Goal: Transaction & Acquisition: Purchase product/service

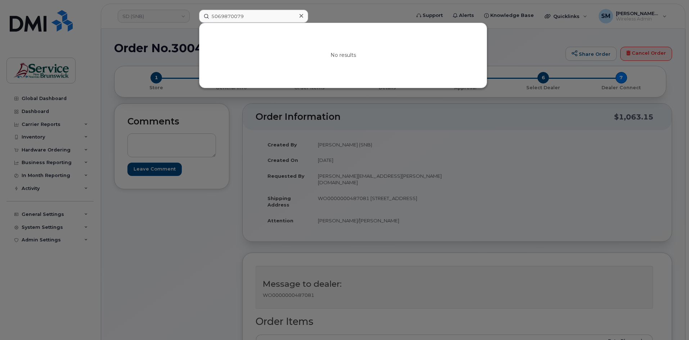
type input "294707"
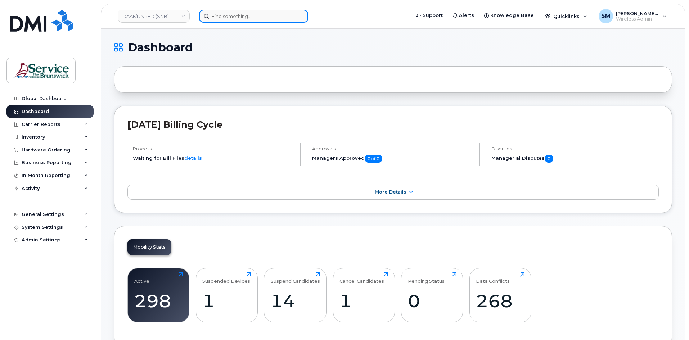
click at [236, 17] on input at bounding box center [253, 16] width 109 height 13
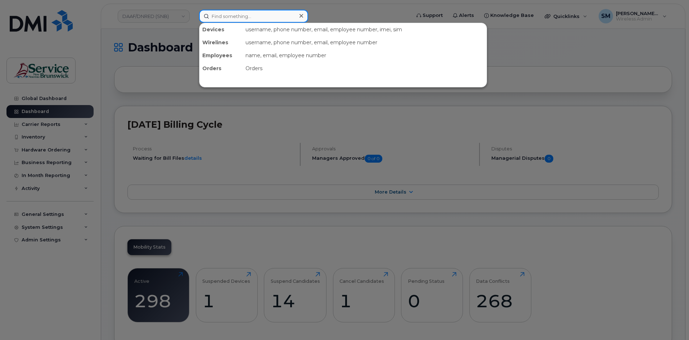
paste input "294707"
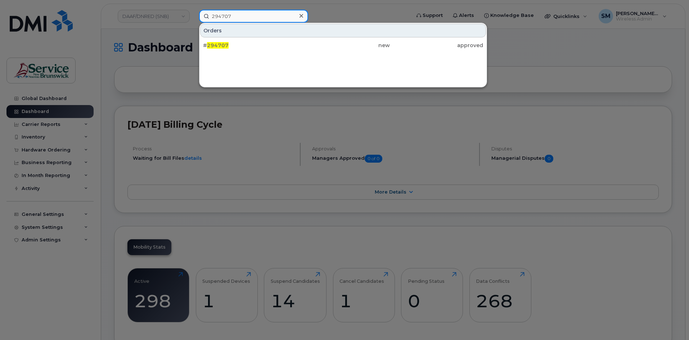
type input "294707"
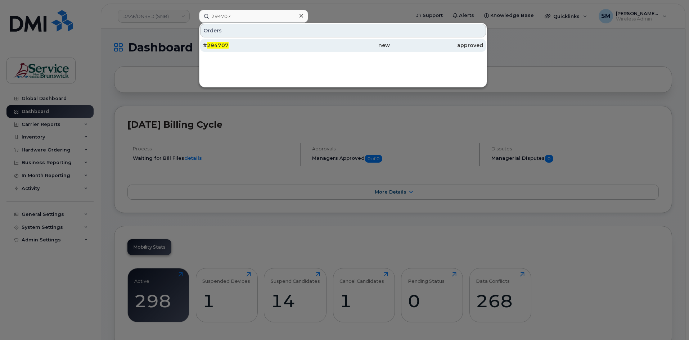
click at [257, 46] on div "# 294707" at bounding box center [249, 45] width 93 height 7
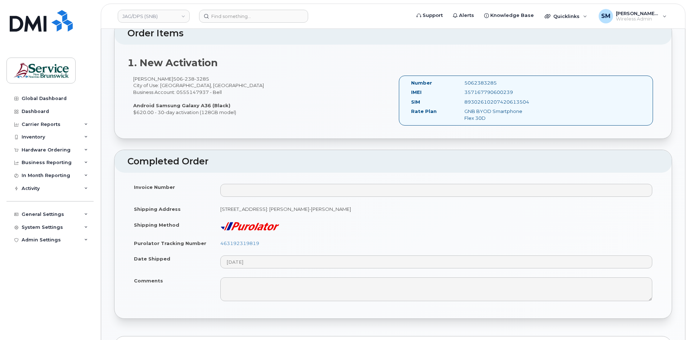
scroll to position [216, 0]
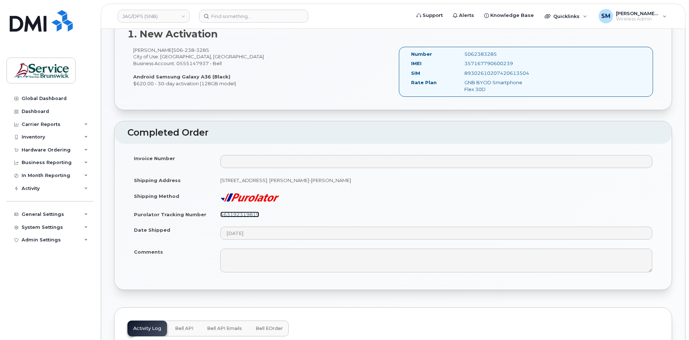
click at [241, 215] on link "463192319819" at bounding box center [239, 215] width 39 height 6
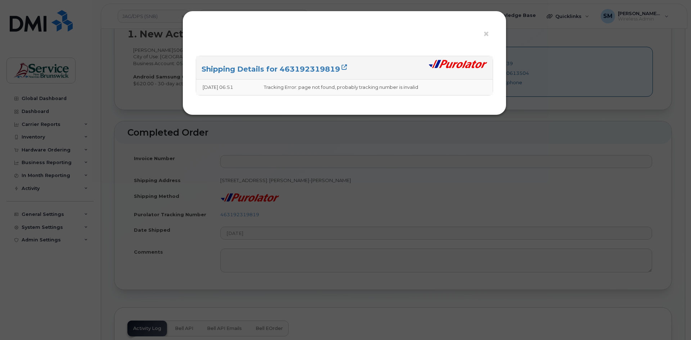
click at [275, 214] on div "× Shipping Details for 463192319819 09/11/2025 06:51 Tracking Error: page not f…" at bounding box center [345, 170] width 691 height 340
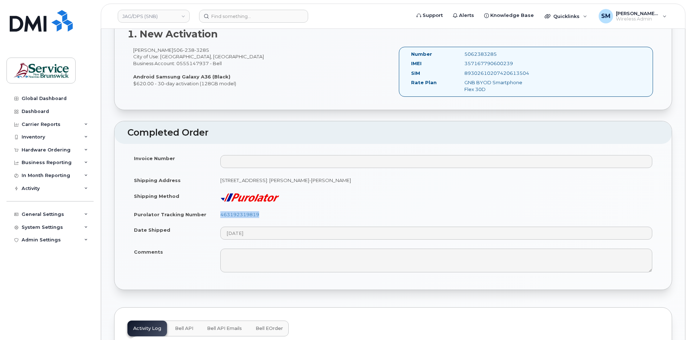
drag, startPoint x: 243, startPoint y: 216, endPoint x: 218, endPoint y: 216, distance: 24.8
click at [218, 216] on td "463192319819" at bounding box center [436, 215] width 445 height 16
copy link "463192319819"
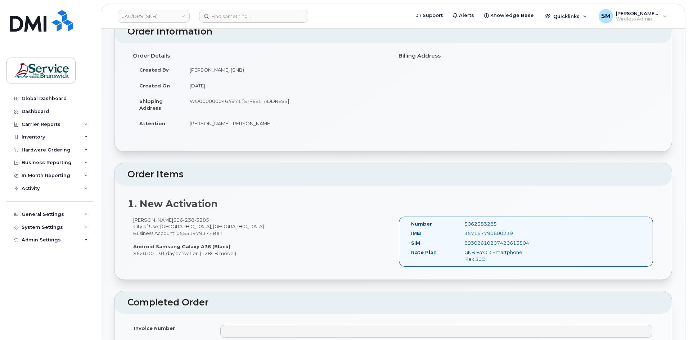
scroll to position [36, 0]
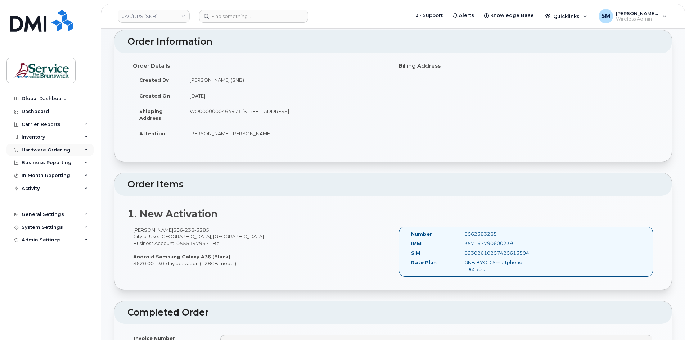
click at [55, 147] on div "Hardware Ordering" at bounding box center [46, 150] width 49 height 6
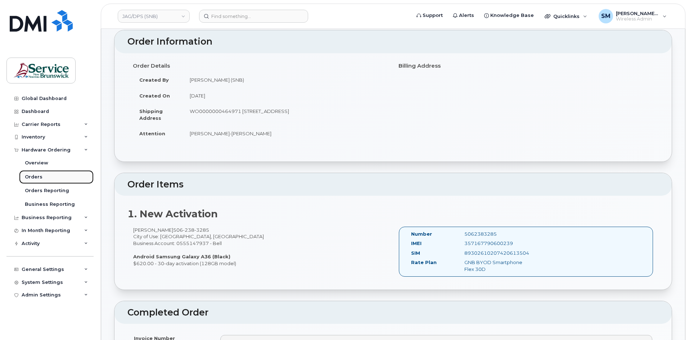
click at [59, 179] on link "Orders" at bounding box center [56, 177] width 75 height 14
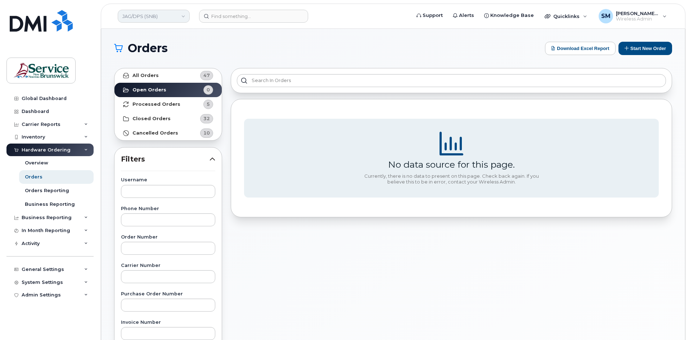
click at [174, 18] on link "JAG/DPS (SNB)" at bounding box center [154, 16] width 72 height 13
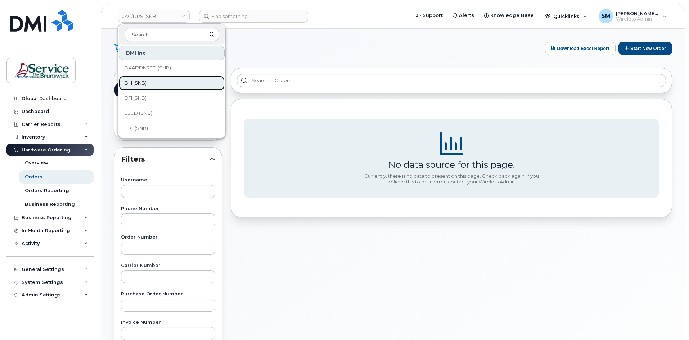
click at [149, 84] on link "DH (SNB)" at bounding box center [172, 83] width 106 height 14
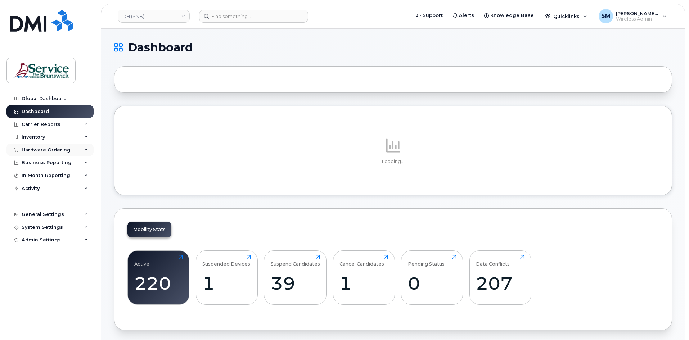
click at [57, 148] on div "Hardware Ordering" at bounding box center [46, 150] width 49 height 6
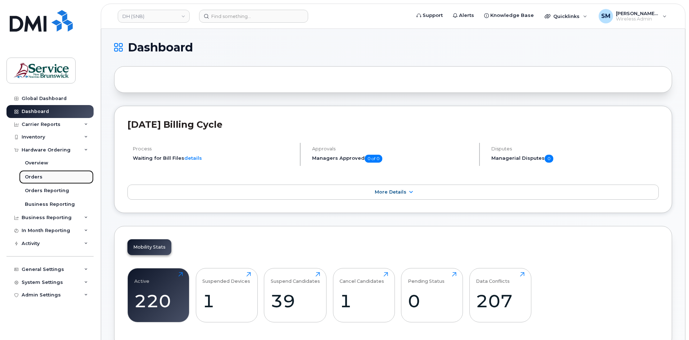
click at [46, 177] on link "Orders" at bounding box center [56, 177] width 75 height 14
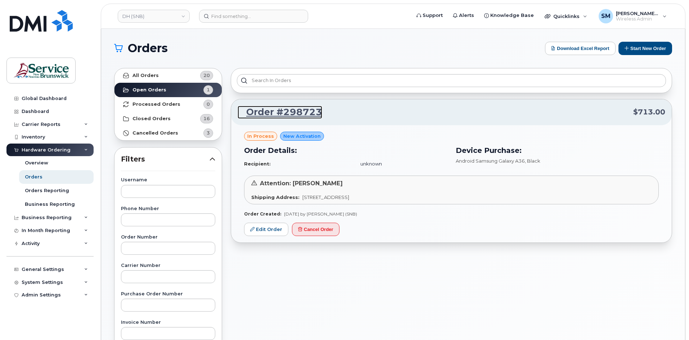
click at [299, 109] on link "Order #298723" at bounding box center [280, 112] width 85 height 13
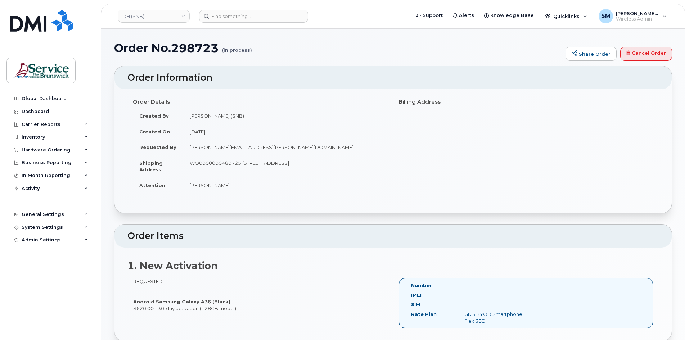
click at [220, 163] on td "WO0000000480725 157 Water St, Unit 8 Campbellton New Brunswick E3N 3L4" at bounding box center [285, 166] width 204 height 22
copy td "WO0000000480725"
click at [38, 149] on div "Hardware Ordering" at bounding box center [46, 150] width 49 height 6
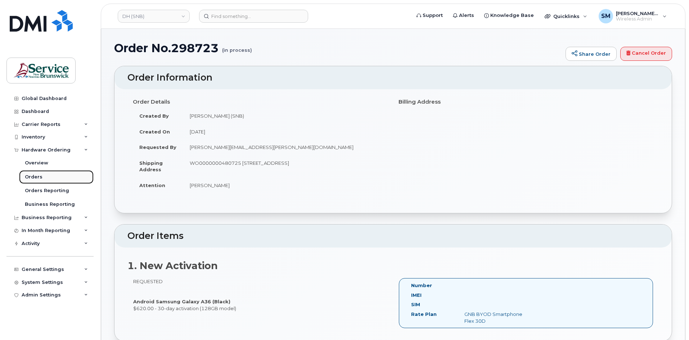
click at [39, 176] on div "Orders" at bounding box center [34, 177] width 18 height 6
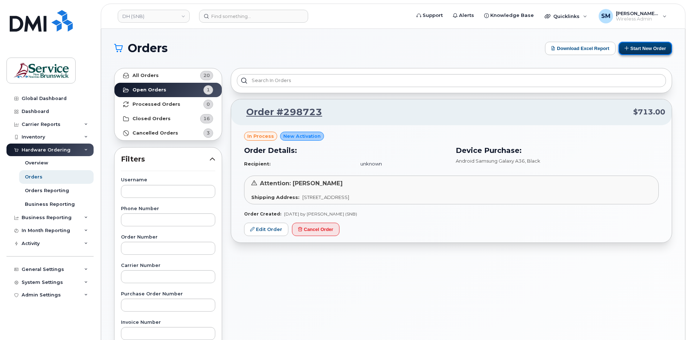
click at [635, 45] on button "Start New Order" at bounding box center [645, 48] width 54 height 13
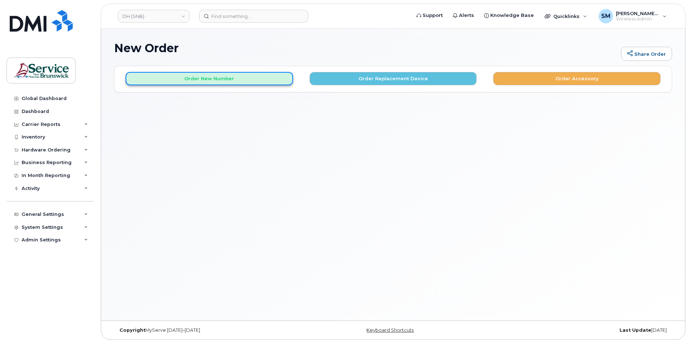
click at [252, 81] on button "Order New Number" at bounding box center [209, 78] width 167 height 13
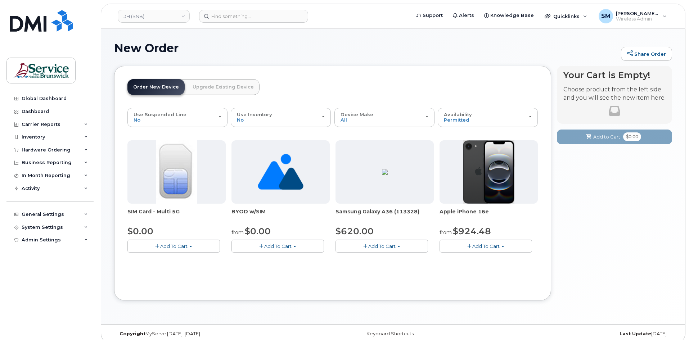
click at [500, 243] on button "Add To Cart" at bounding box center [485, 246] width 92 height 13
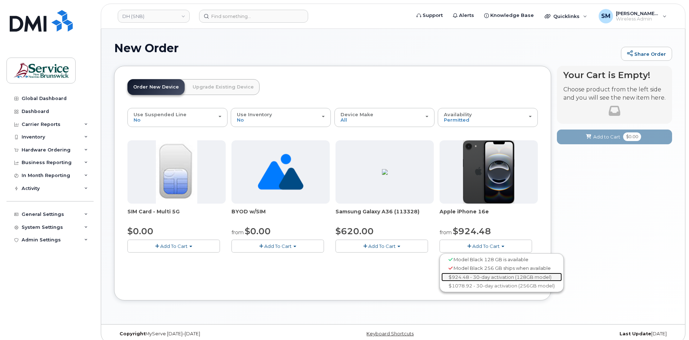
click at [498, 275] on link "$924.48 - 30-day activation (128GB model)" at bounding box center [501, 277] width 121 height 9
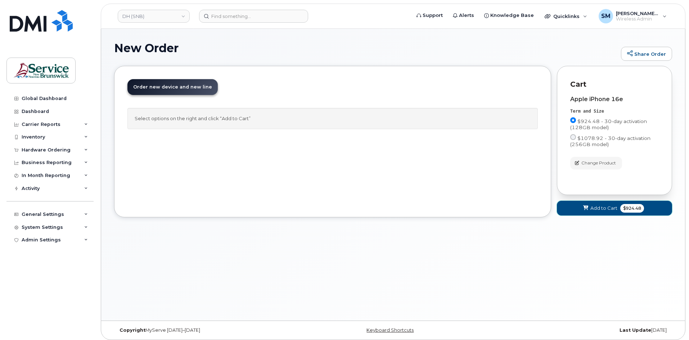
click at [591, 212] on button "Add to Cart $924.48" at bounding box center [614, 208] width 115 height 15
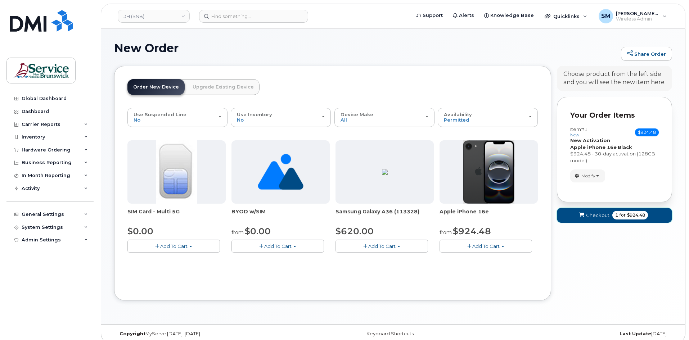
click at [582, 220] on button "Checkout 1 for $924.48" at bounding box center [614, 215] width 115 height 15
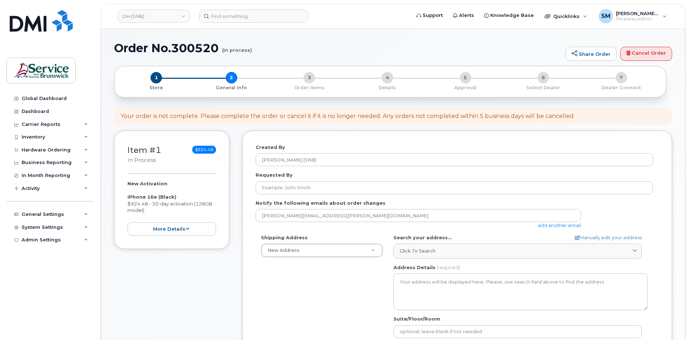
select select
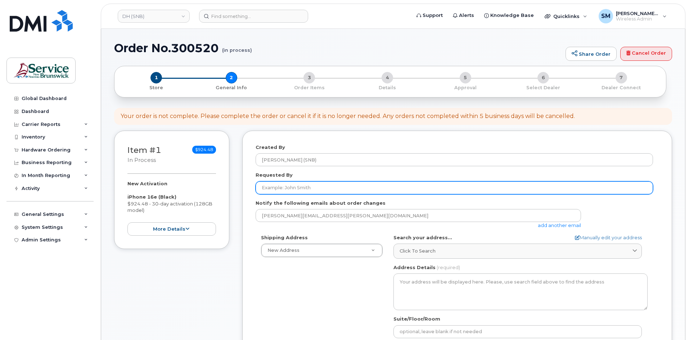
click at [326, 184] on input "Requested By" at bounding box center [454, 187] width 397 height 13
paste input "[EMAIL_ADDRESS][DOMAIN_NAME]"
type input "[EMAIL_ADDRESS][DOMAIN_NAME]"
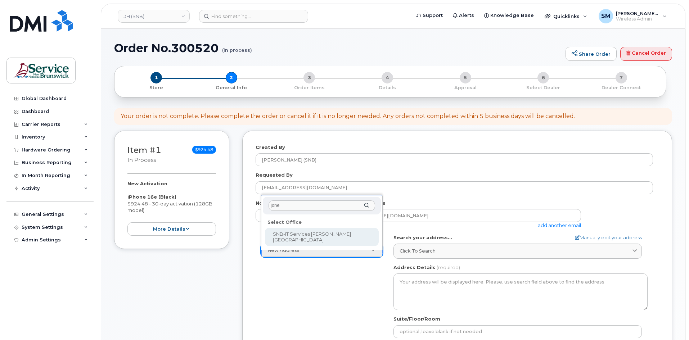
type input "jones"
select select
type textarea "105-1600 Main St Moncton New Brunswick E1E 1G5"
type input "Fred Doiron/Jeff McIntyre/Vincent Hache/Sebastien Bernard"
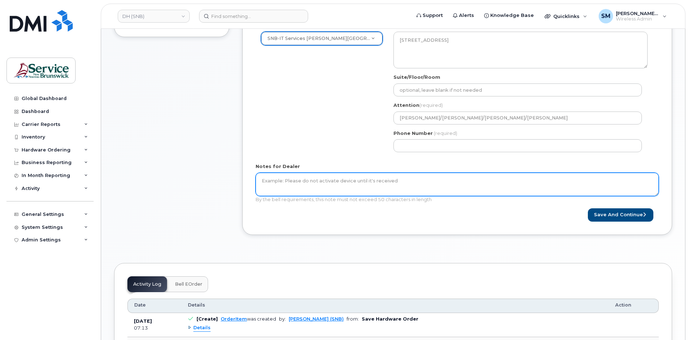
scroll to position [216, 0]
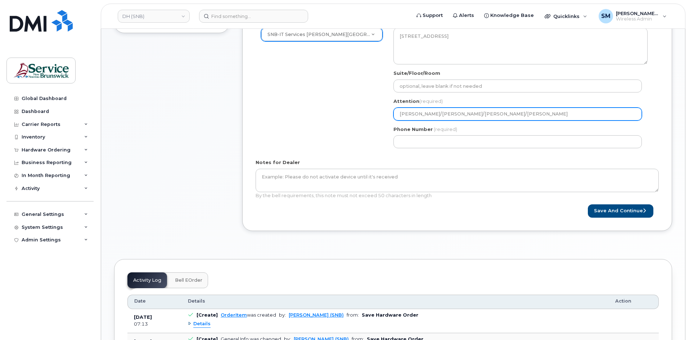
drag, startPoint x: 459, startPoint y: 117, endPoint x: 568, endPoint y: 112, distance: 108.8
click at [566, 112] on input "Fred Doiron/Jeff McIntyre/Vincent Hache/Sebastien Bernard" at bounding box center [517, 114] width 248 height 13
select select
type input "[PERSON_NAME]/[PERSON_NAME]"
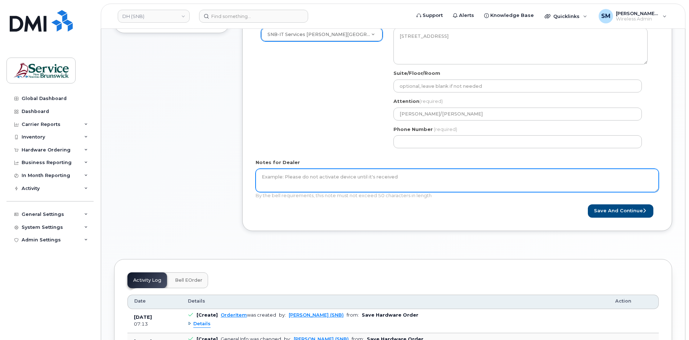
drag, startPoint x: 402, startPoint y: 176, endPoint x: 402, endPoint y: 171, distance: 5.1
click at [402, 176] on textarea "Notes for Dealer" at bounding box center [457, 181] width 403 height 24
paste textarea "WO0000000487098"
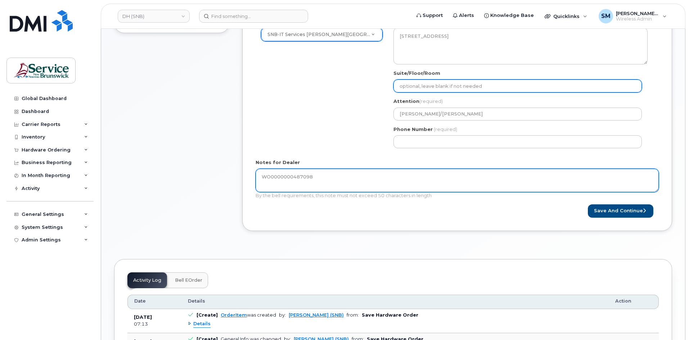
type textarea "WO0000000487098"
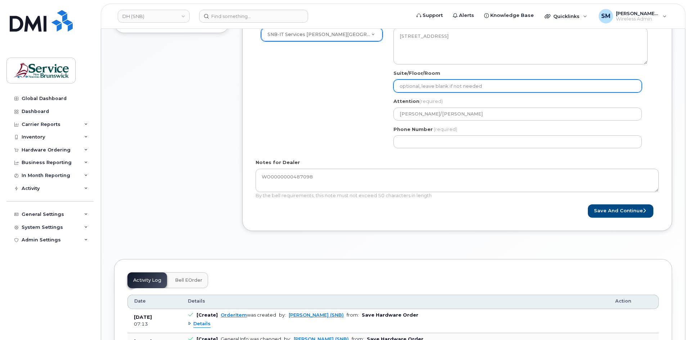
click at [440, 84] on input "Suite/Floor/Room" at bounding box center [517, 86] width 248 height 13
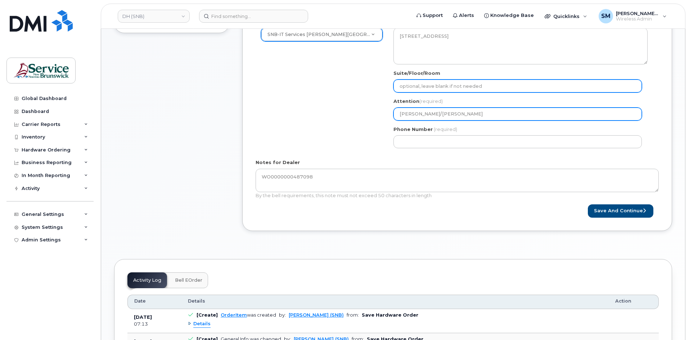
paste input "WO0000000487098"
select select
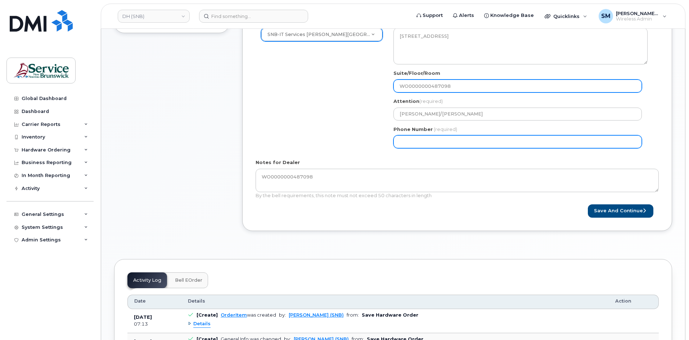
type input "WO0000000487098"
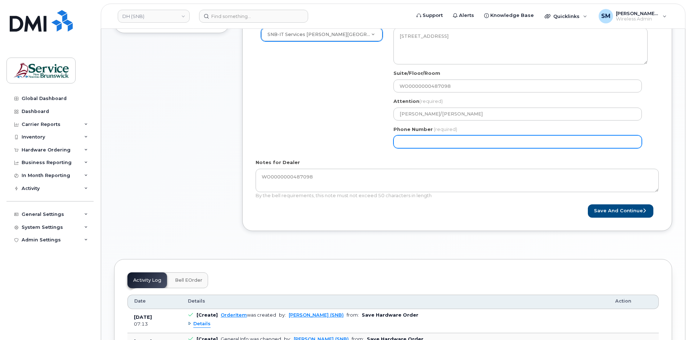
click at [513, 139] on input "Phone Number" at bounding box center [517, 141] width 248 height 13
select select
type input "506639633"
select select
type input "5066396338"
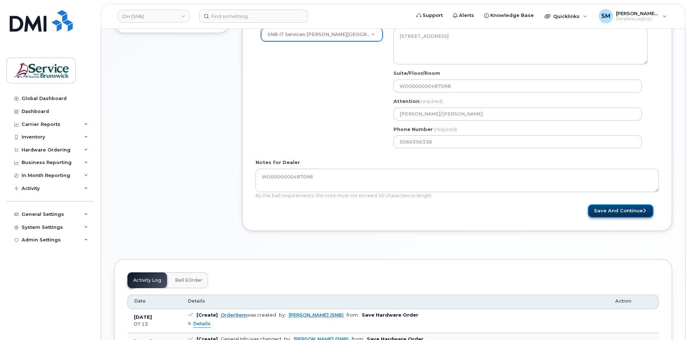
click at [650, 212] on button "Save and Continue" at bounding box center [621, 210] width 66 height 13
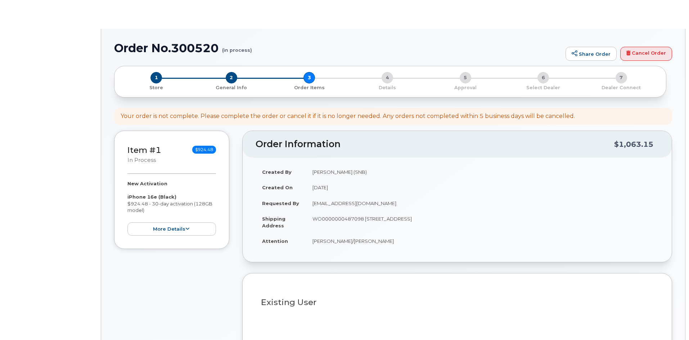
select select
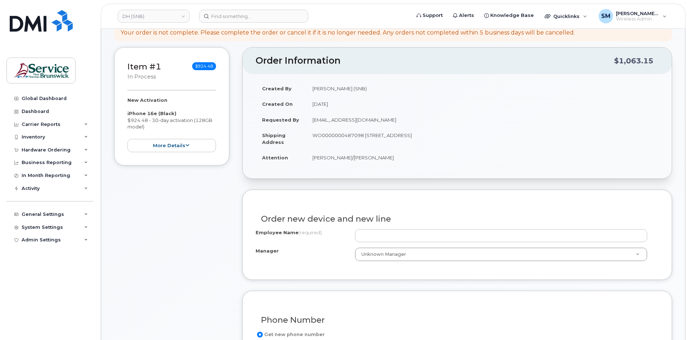
scroll to position [108, 0]
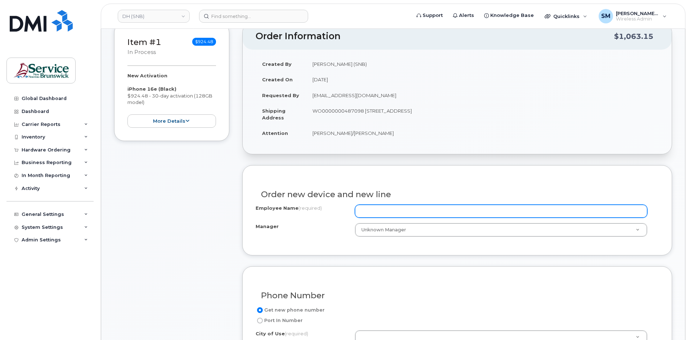
drag, startPoint x: 379, startPoint y: 211, endPoint x: 404, endPoint y: 209, distance: 25.3
click at [379, 211] on input "Employee Name (required)" at bounding box center [501, 211] width 292 height 13
paste input "[PERSON_NAME]"
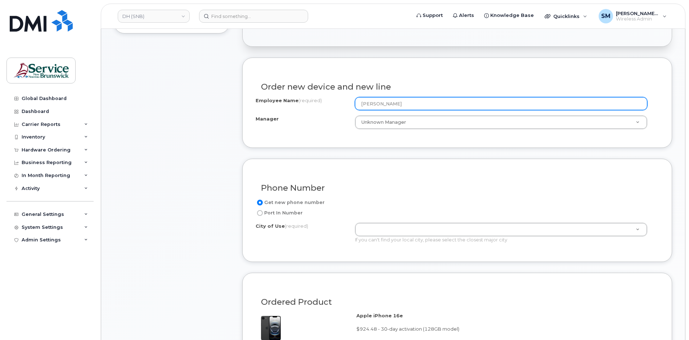
scroll to position [216, 0]
type input "[PERSON_NAME]"
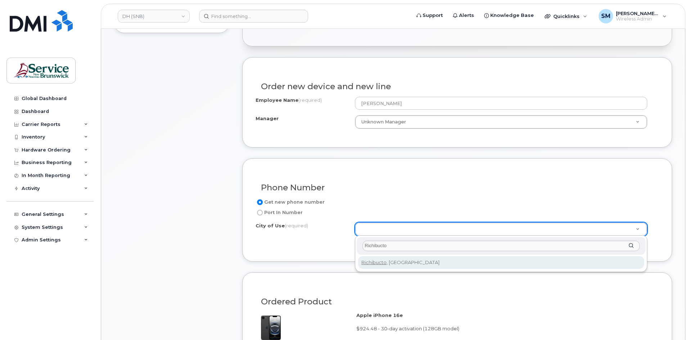
type input "Richibucto"
type input "1968"
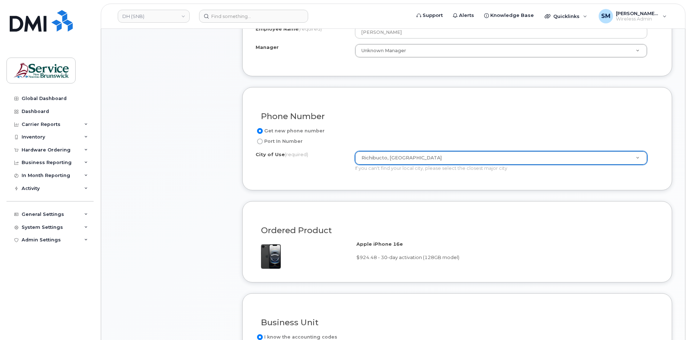
scroll to position [432, 0]
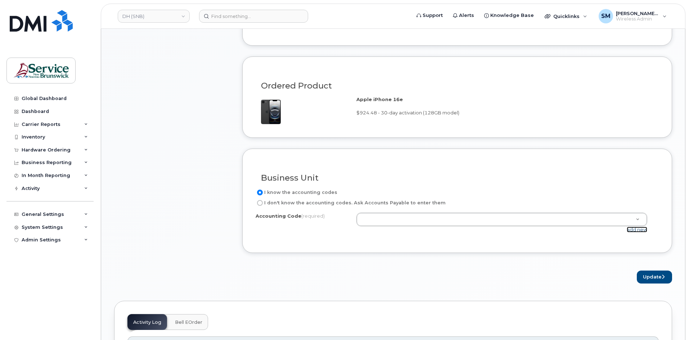
click at [635, 230] on link "add new" at bounding box center [637, 230] width 21 height 6
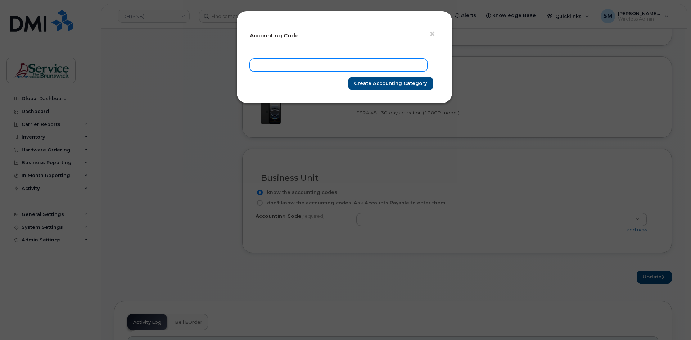
click at [321, 61] on input "text" at bounding box center [339, 65] width 178 height 13
paste input "35.3572.3504.4067.0000.0000.N41403"
type input "35.3572.3504.4067.0000.0000.N41403"
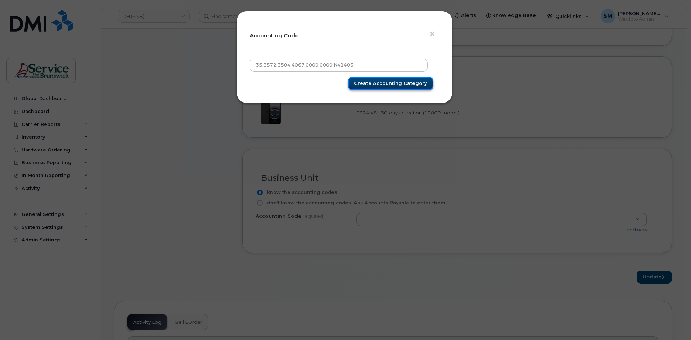
click at [393, 84] on input "Create Accounting category" at bounding box center [390, 83] width 85 height 13
type input "Create Accounting category"
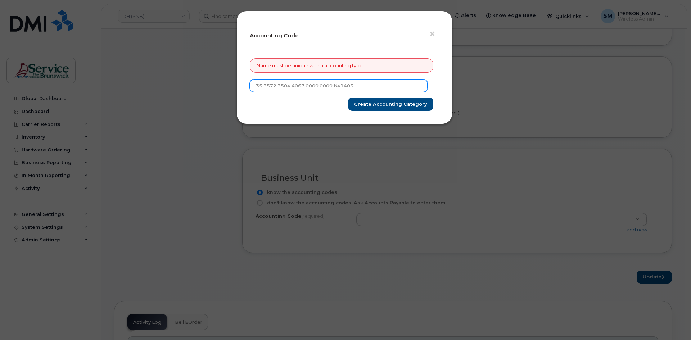
click at [258, 86] on input "35.3572.3504.4067.0000.0000.N41403" at bounding box center [339, 85] width 178 height 13
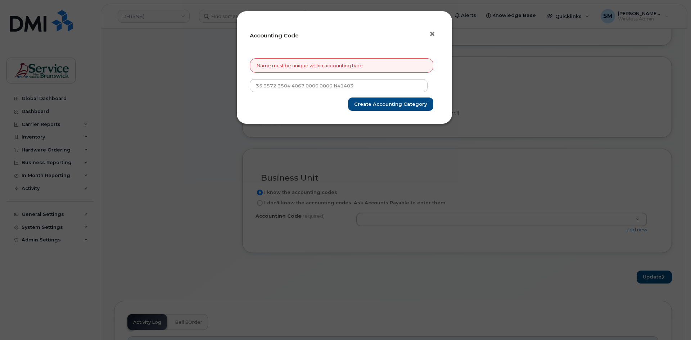
click at [434, 32] on span "×" at bounding box center [432, 33] width 6 height 13
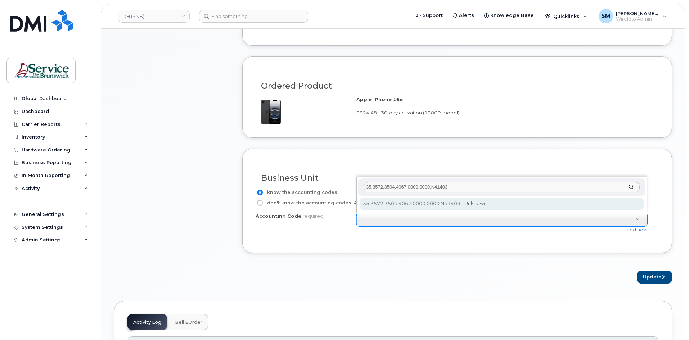
type input "35.3572.3504.4067.0000.0000.N41403"
select select "35.3572.3504.4067.0000.0000.N41403"
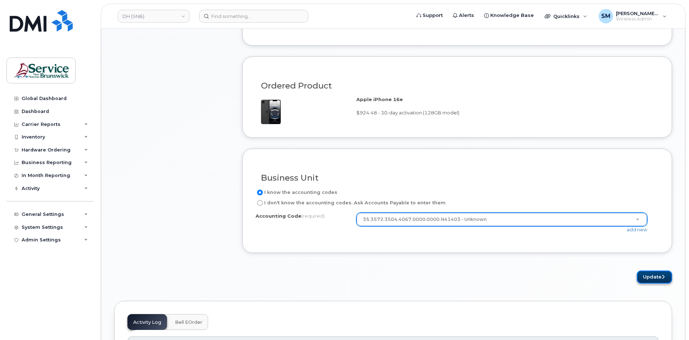
click at [650, 280] on button "Update" at bounding box center [654, 277] width 35 height 13
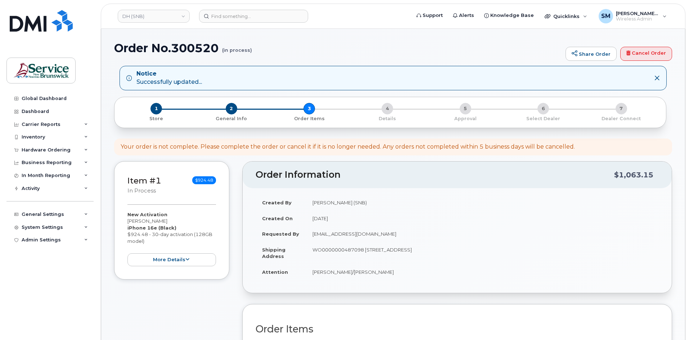
scroll to position [144, 0]
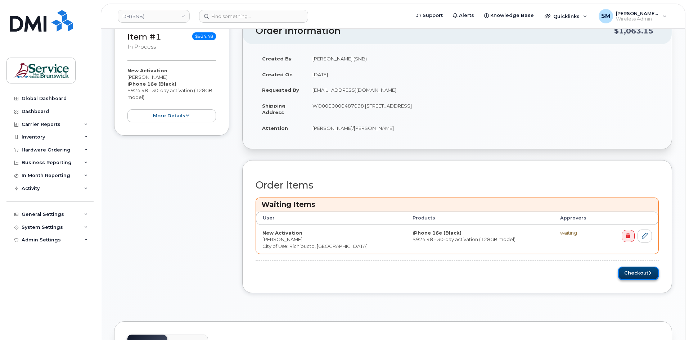
click at [628, 273] on button "Checkout" at bounding box center [638, 273] width 41 height 13
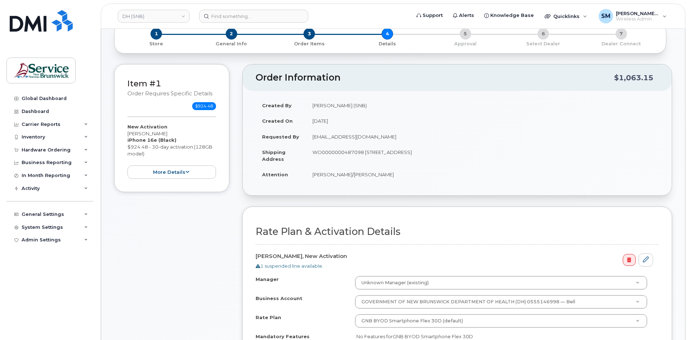
scroll to position [144, 0]
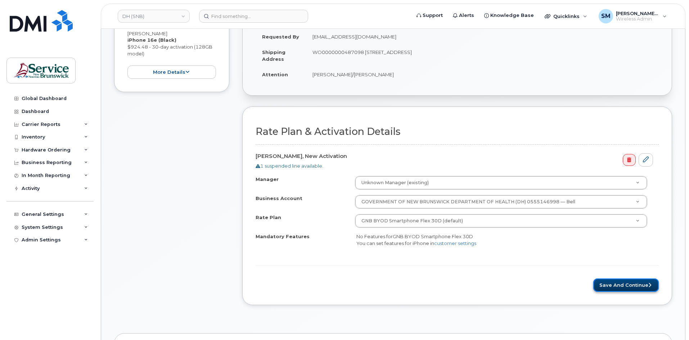
click at [644, 282] on button "Save and Continue" at bounding box center [626, 285] width 66 height 13
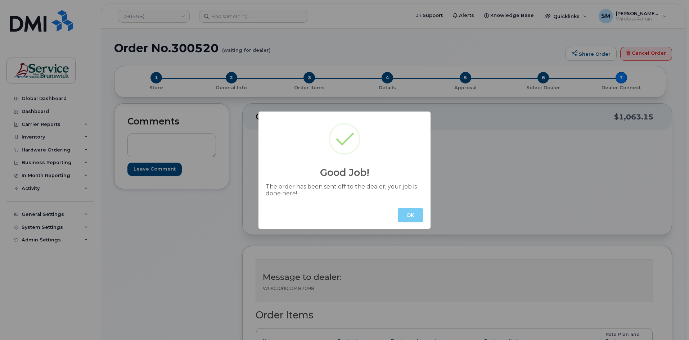
click at [417, 217] on button "OK" at bounding box center [410, 215] width 25 height 14
